Goal: Information Seeking & Learning: Learn about a topic

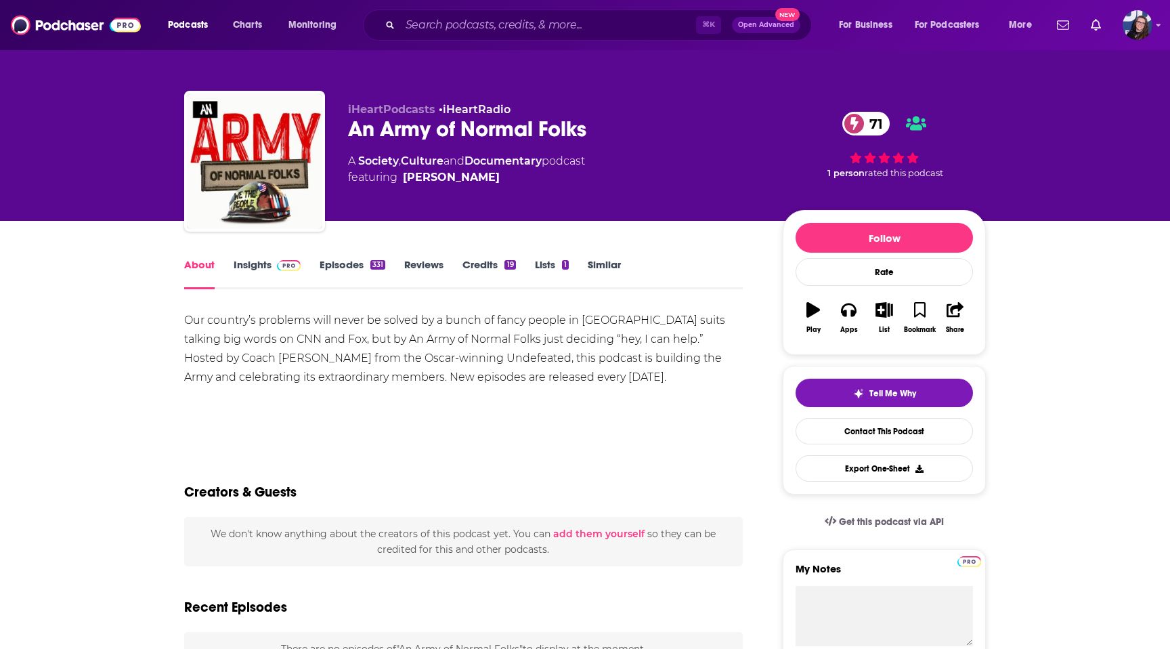
click at [359, 268] on link "Episodes 331" at bounding box center [353, 273] width 66 height 31
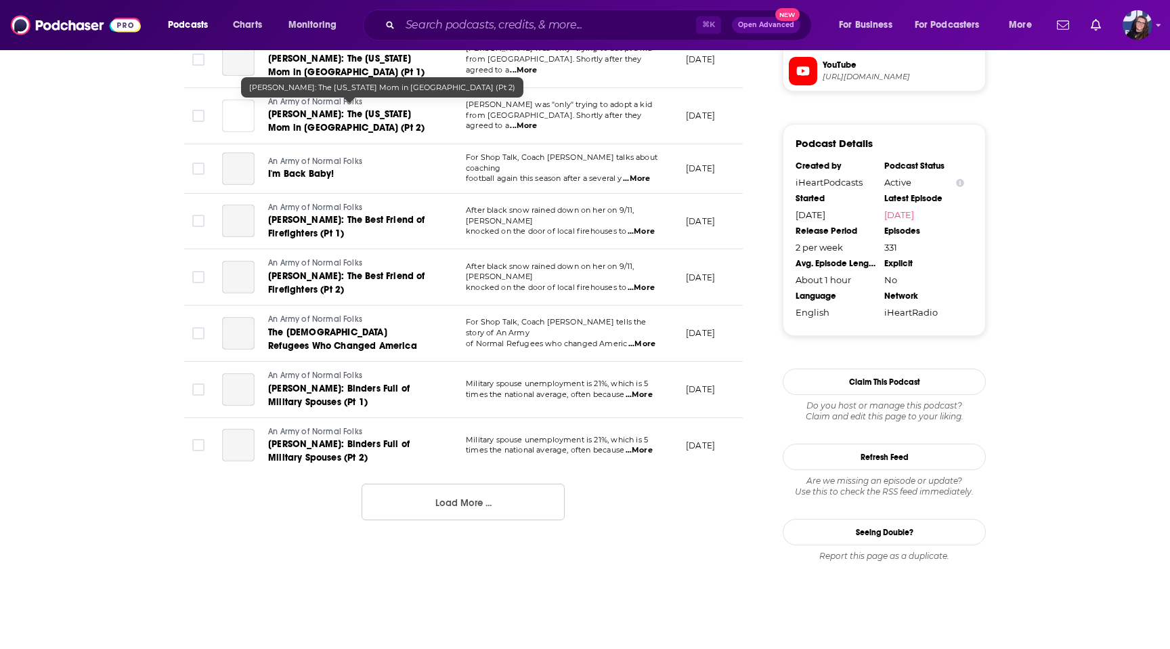
scroll to position [1385, 0]
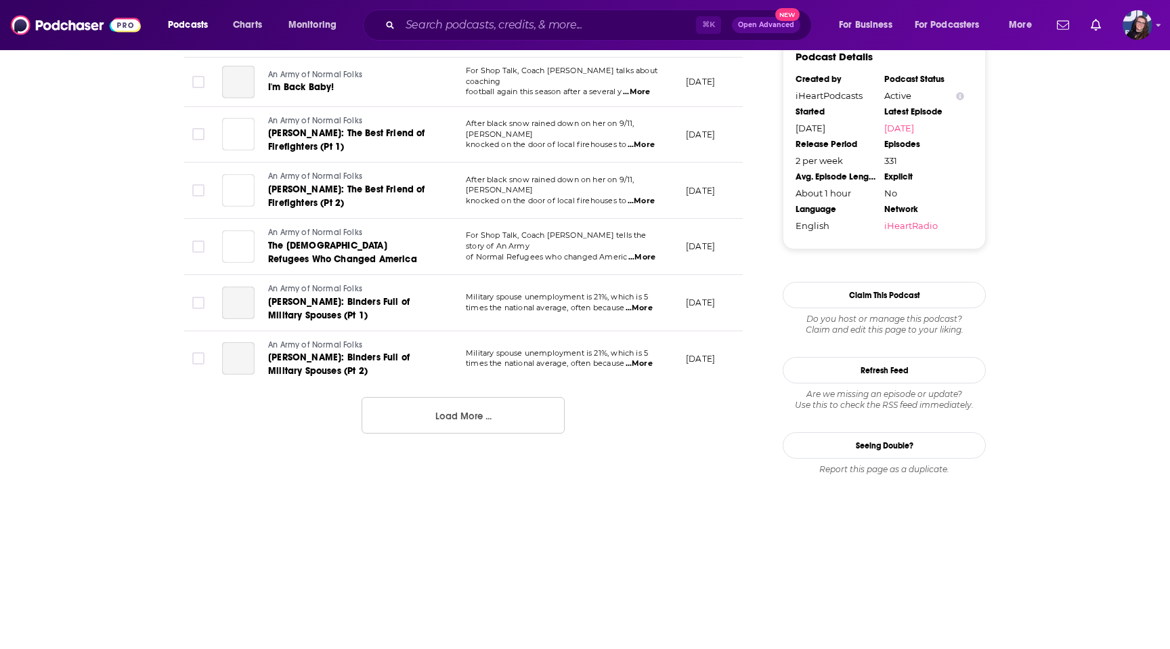
click at [482, 400] on button "Load More ..." at bounding box center [463, 415] width 203 height 37
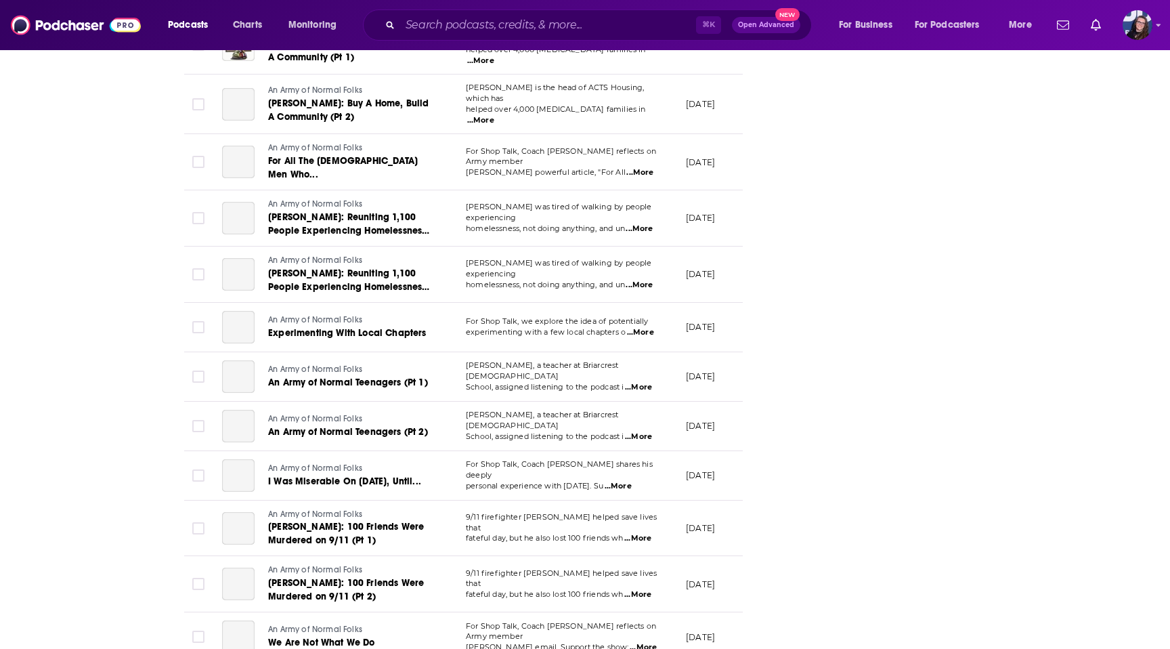
scroll to position [2528, 0]
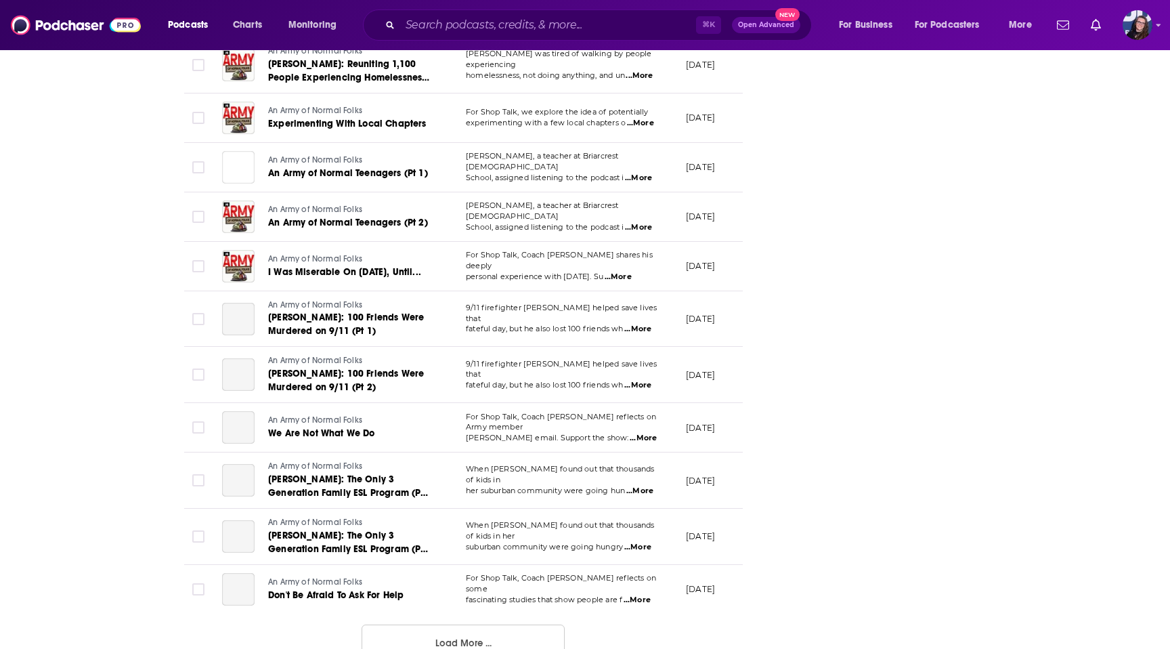
click at [479, 625] on button "Load More ..." at bounding box center [463, 643] width 203 height 37
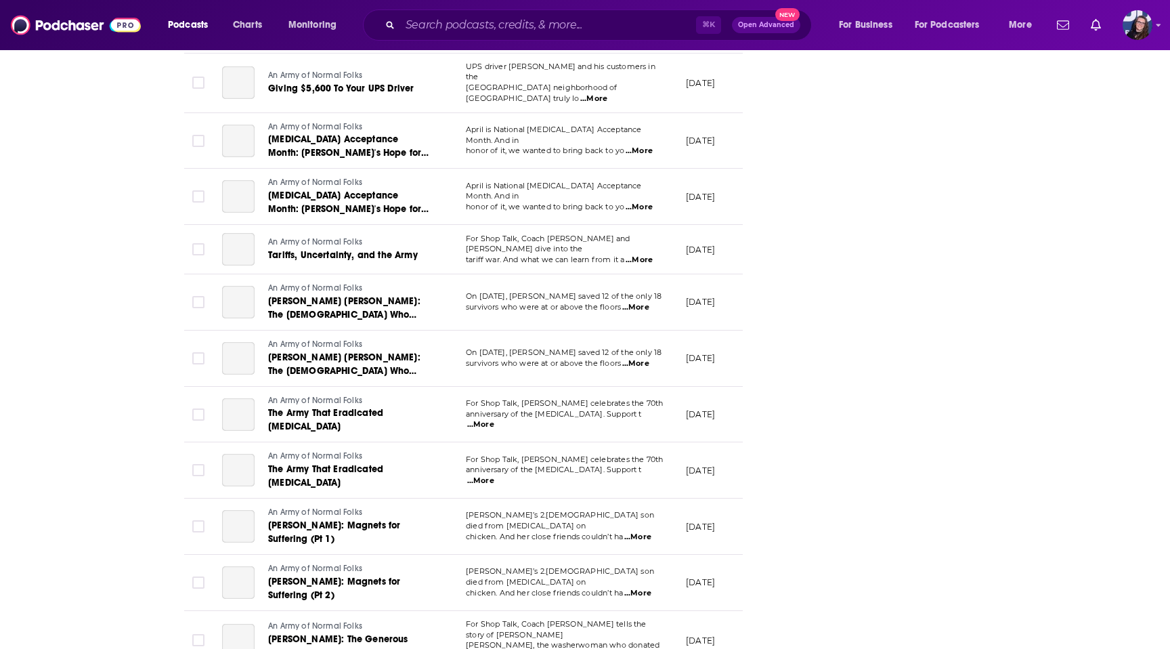
scroll to position [3889, 0]
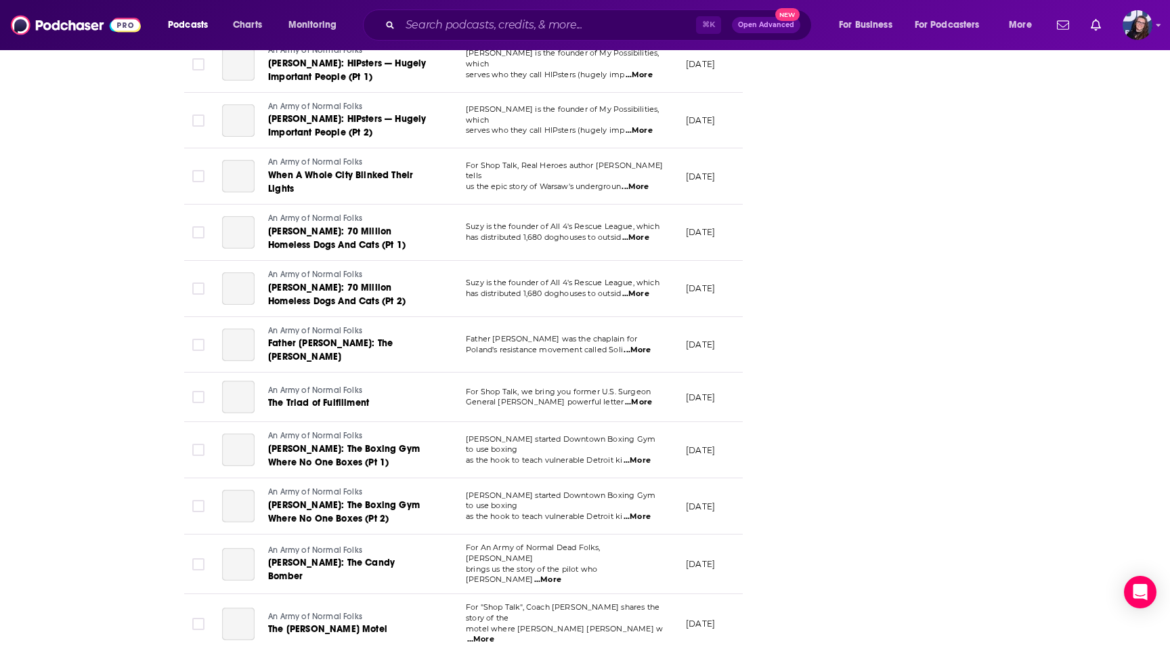
scroll to position [5238, 0]
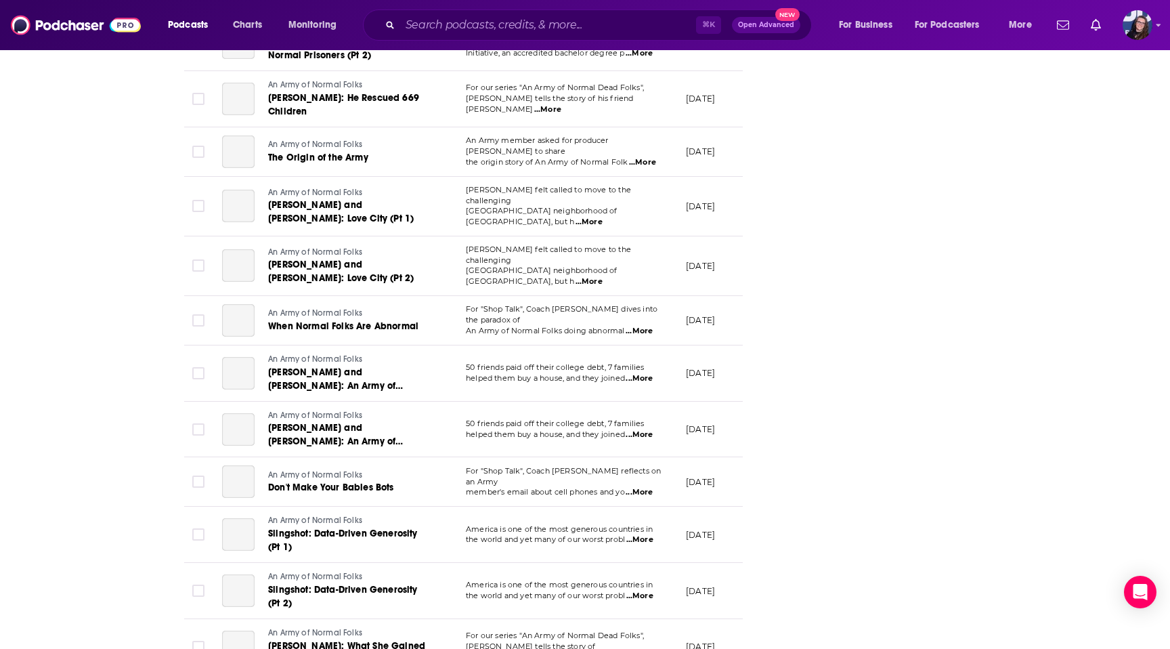
scroll to position [6594, 0]
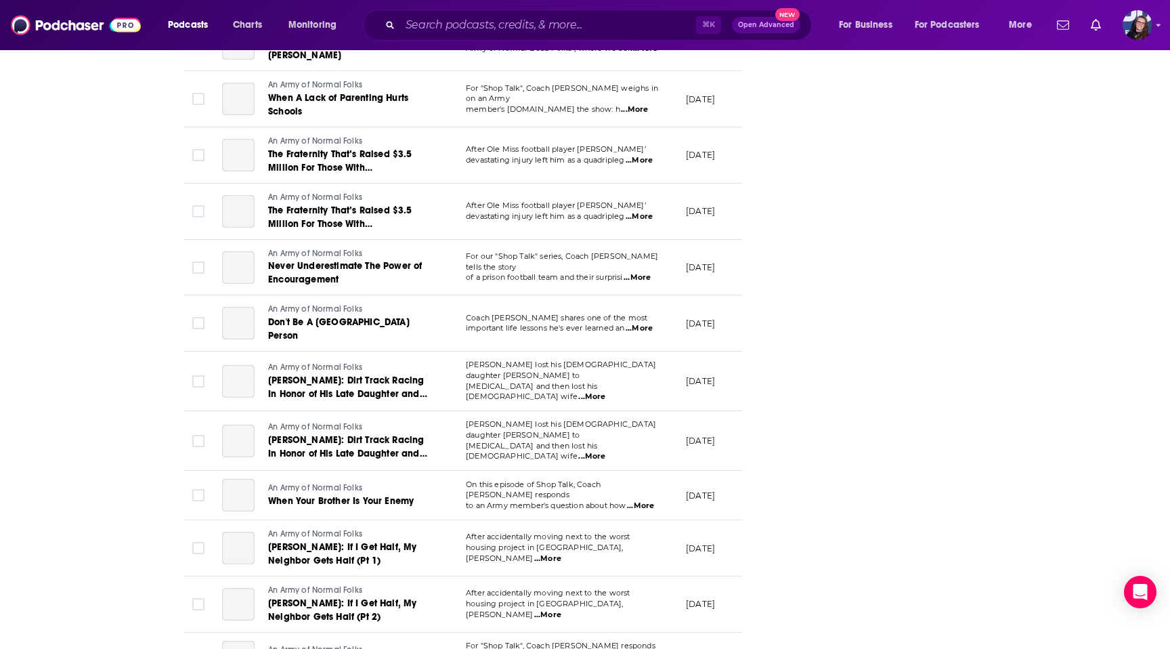
scroll to position [7962, 0]
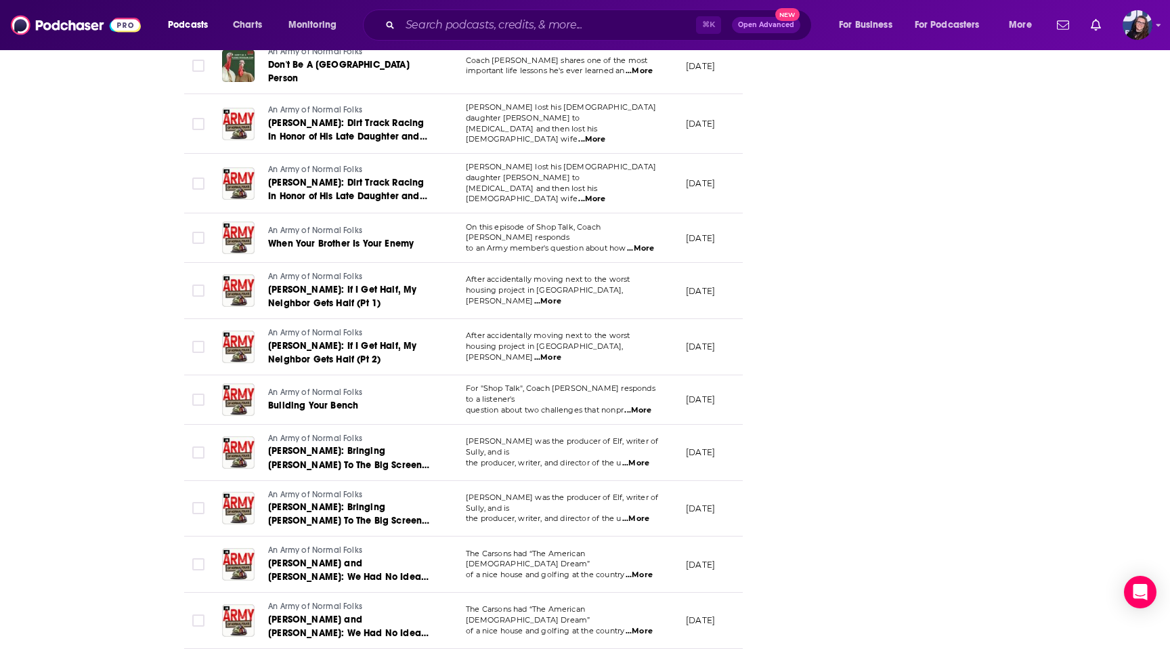
click at [641, 513] on span "...More" at bounding box center [636, 518] width 27 height 11
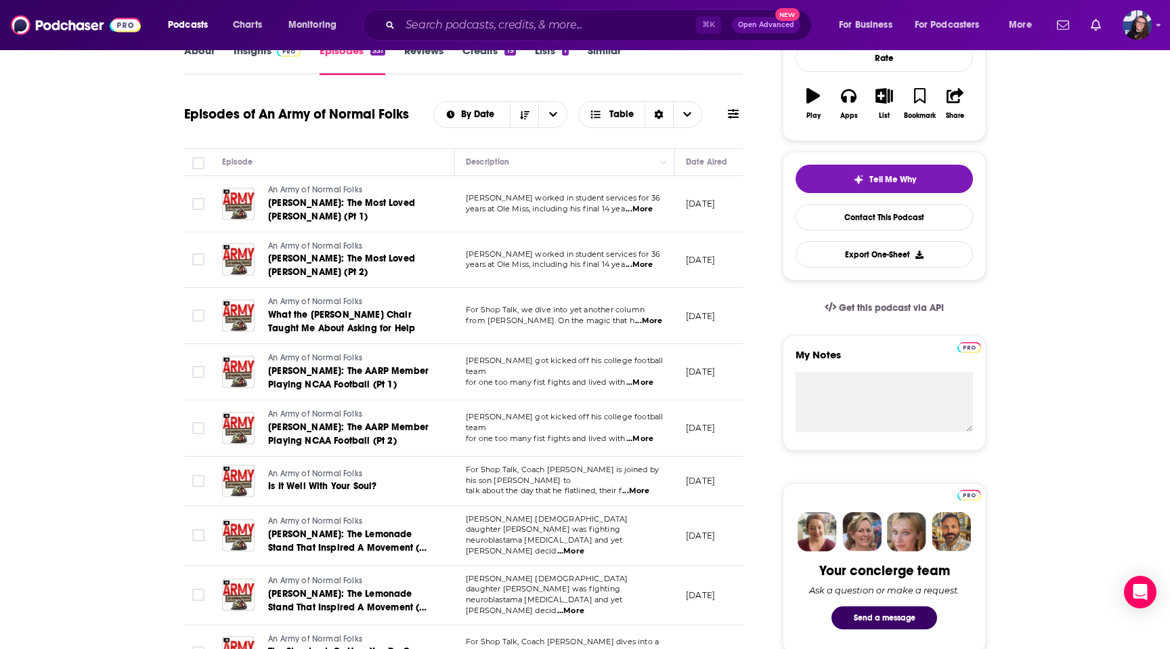
scroll to position [0, 0]
